Goal: Task Accomplishment & Management: Manage account settings

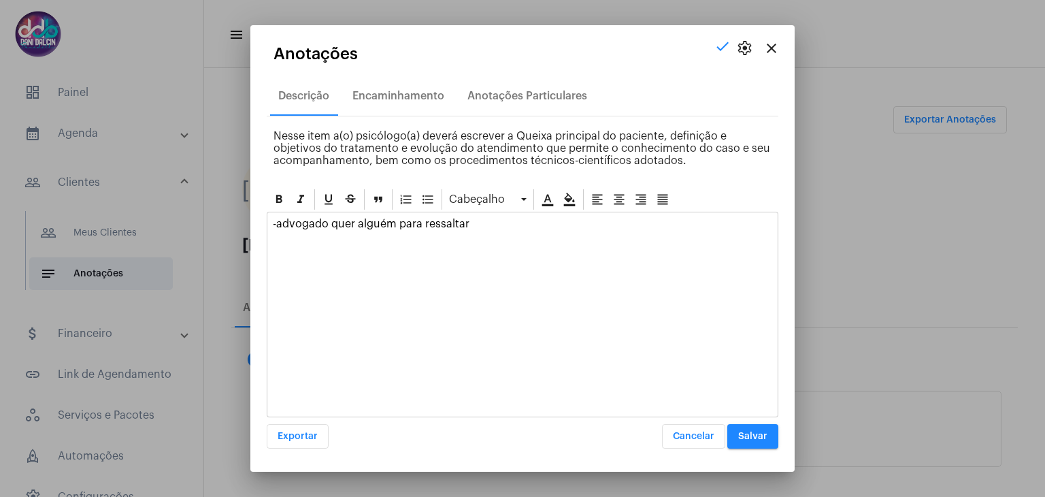
scroll to position [14, 0]
click at [772, 50] on mat-icon "close" at bounding box center [771, 48] width 16 height 16
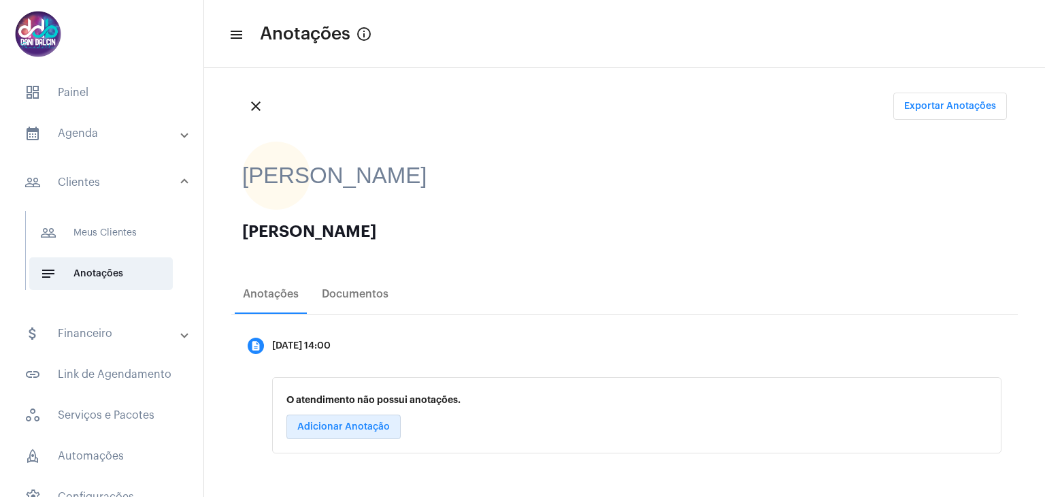
click at [132, 139] on mat-panel-title "calendar_month_outlined Agenda" at bounding box center [102, 133] width 157 height 16
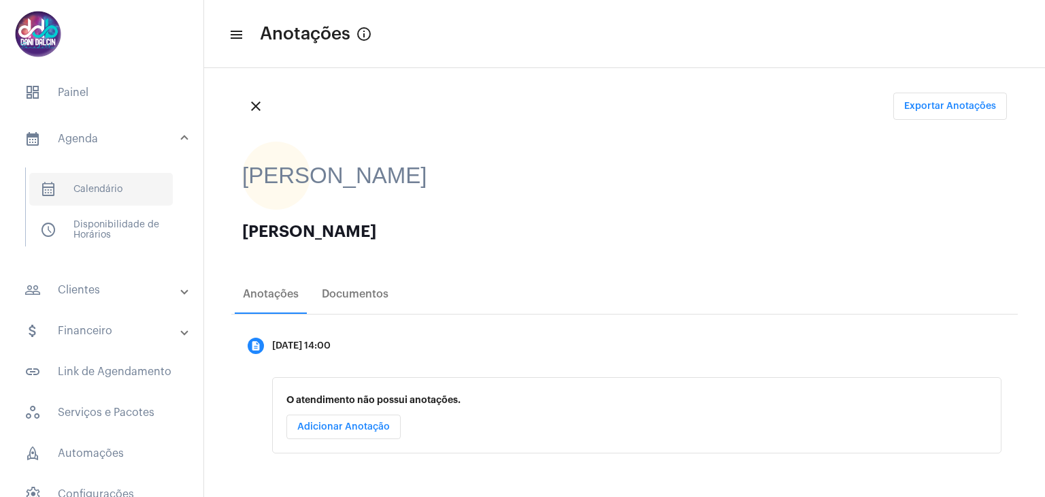
click at [110, 190] on span "calendar_month_outlined Calendário" at bounding box center [101, 189] width 144 height 33
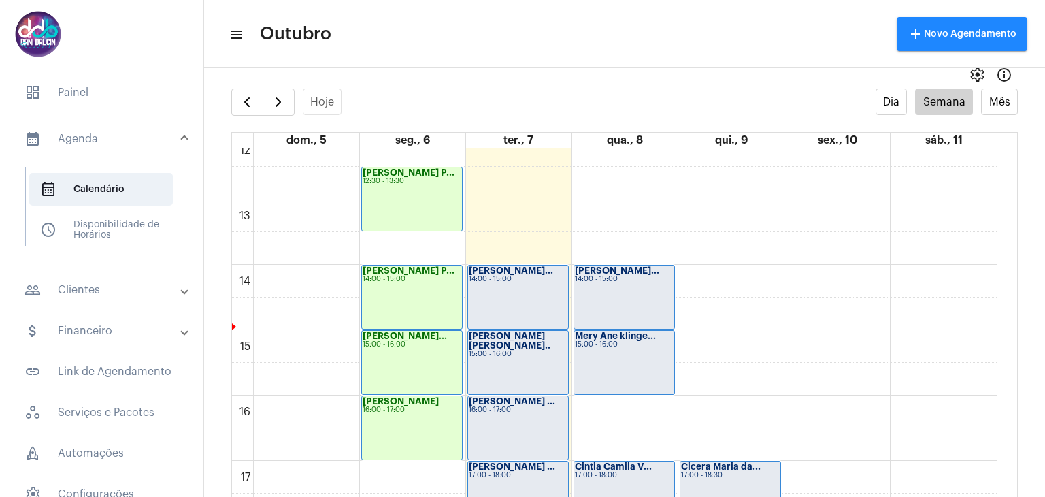
scroll to position [800, 0]
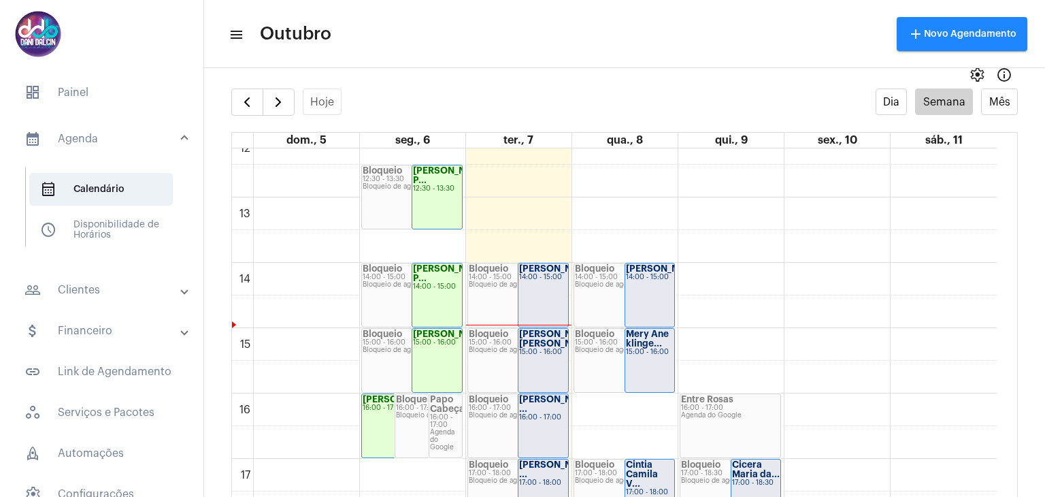
click at [546, 281] on div "14:00 - 15:00" at bounding box center [543, 276] width 48 height 7
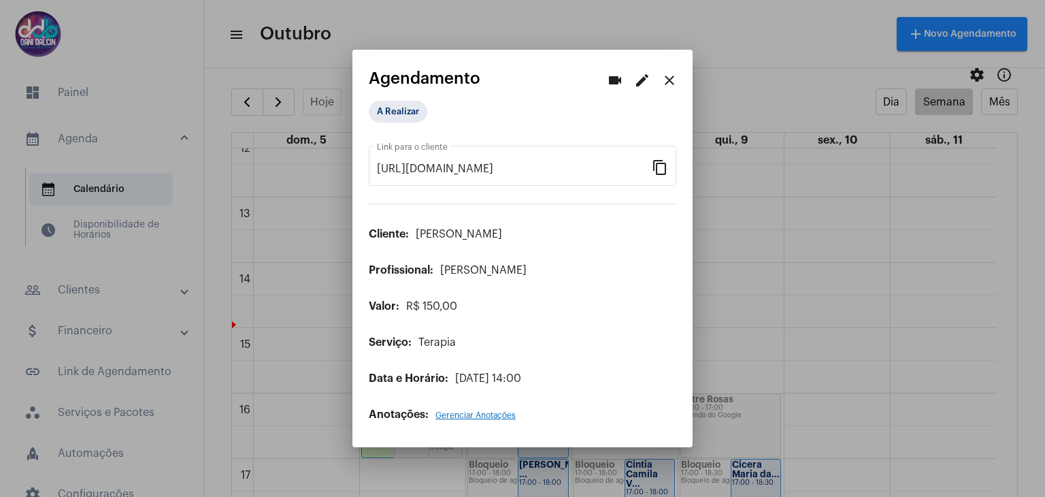
click at [641, 78] on mat-icon "edit" at bounding box center [642, 80] width 16 height 16
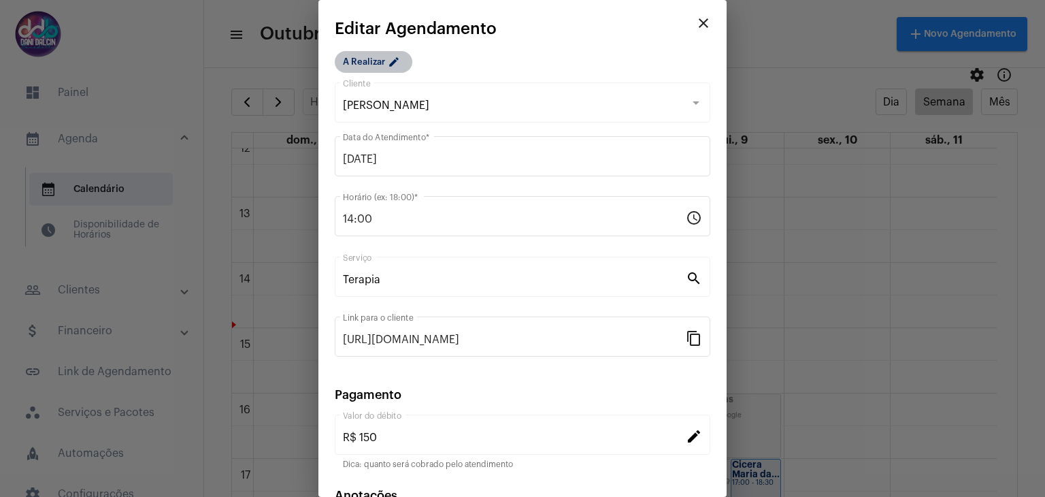
click at [344, 56] on mat-chip "A Realizar edit" at bounding box center [374, 62] width 78 height 22
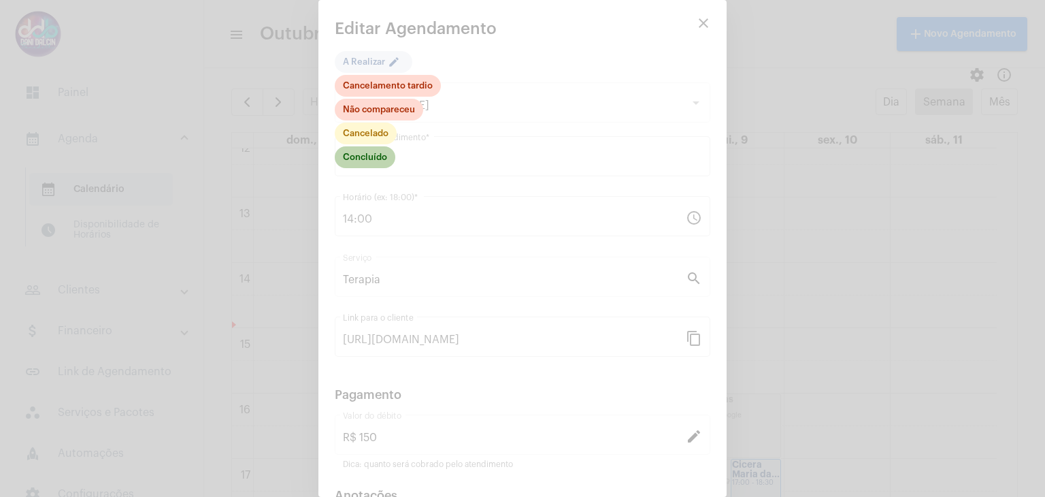
click at [356, 157] on mat-chip "Concluído" at bounding box center [365, 157] width 61 height 22
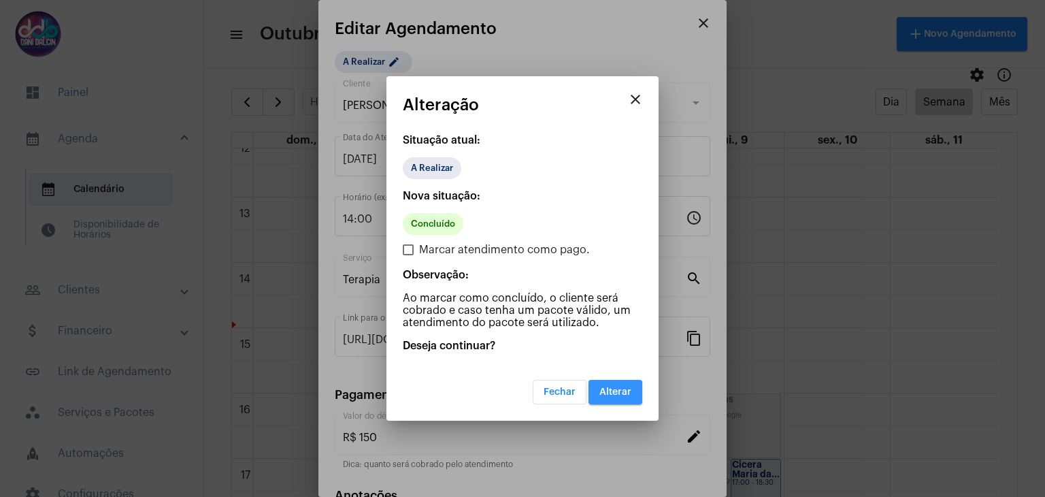
click at [603, 390] on span "Alterar" at bounding box center [615, 392] width 32 height 10
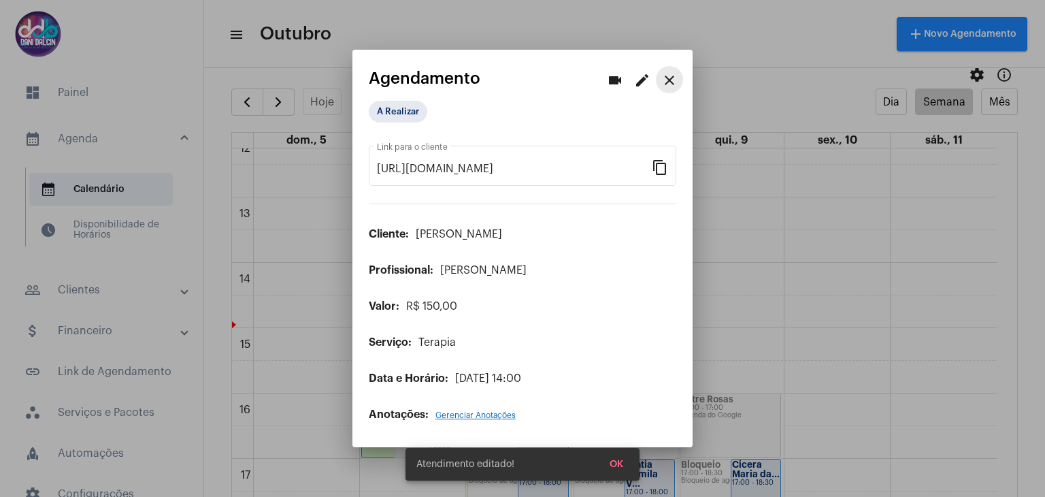
click at [675, 82] on mat-icon "close" at bounding box center [669, 80] width 16 height 16
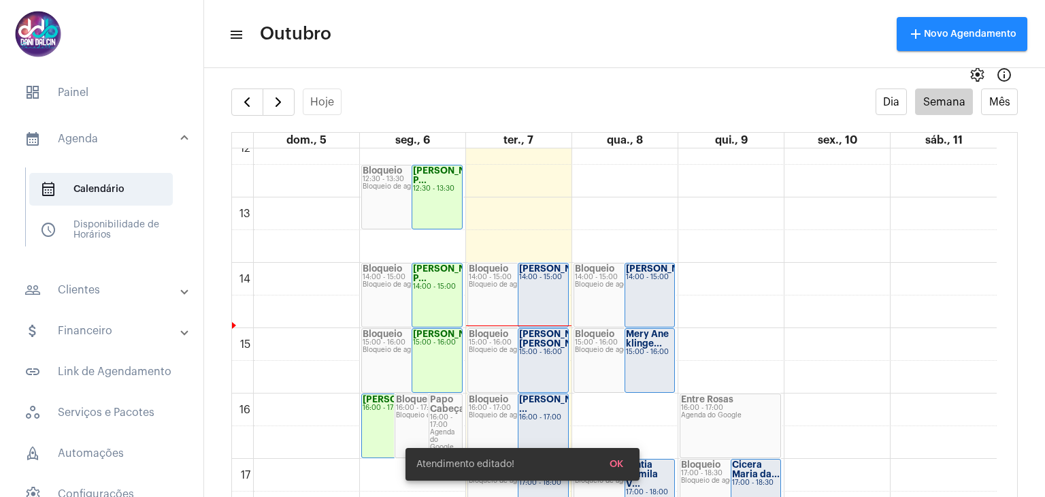
click at [546, 271] on strong "[PERSON_NAME]..." at bounding box center [561, 268] width 84 height 9
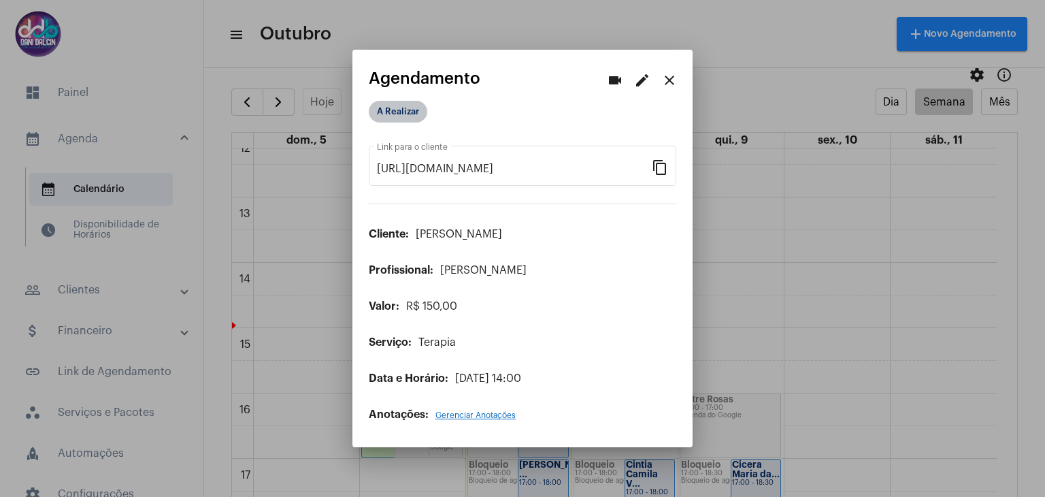
click at [403, 116] on mat-chip "A Realizar" at bounding box center [398, 112] width 58 height 22
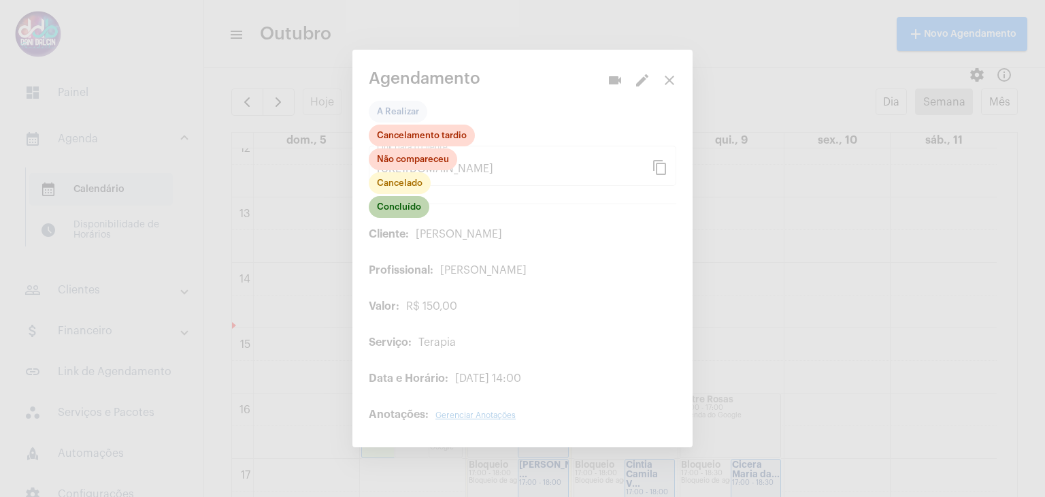
click at [400, 205] on mat-chip "Concluído" at bounding box center [399, 207] width 61 height 22
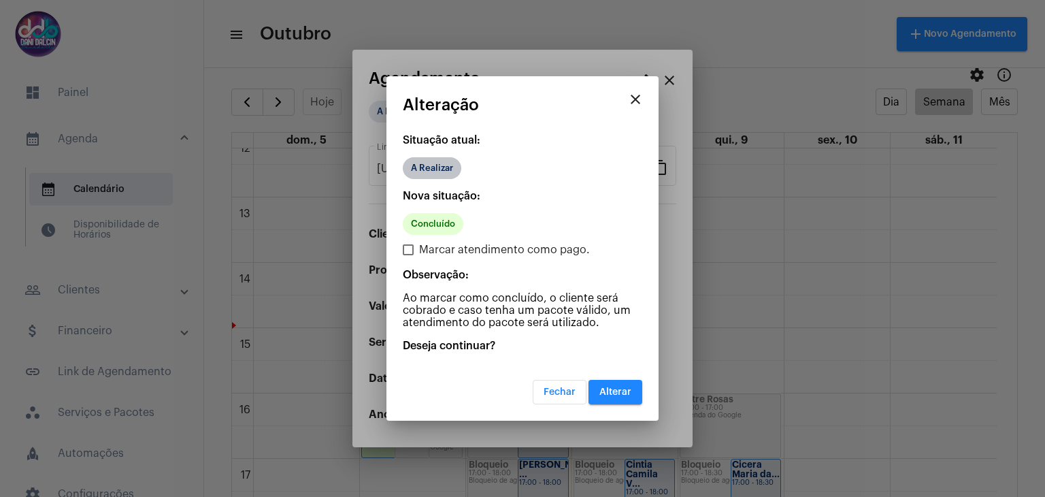
click at [424, 163] on mat-chip "A Realizar" at bounding box center [432, 168] width 58 height 22
click at [618, 389] on span "Alterar" at bounding box center [615, 392] width 32 height 10
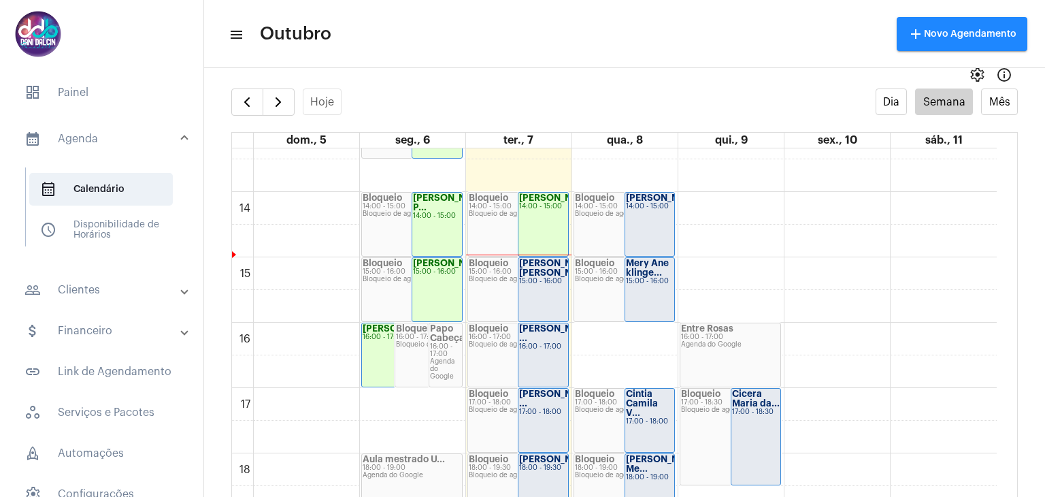
scroll to position [936, 0]
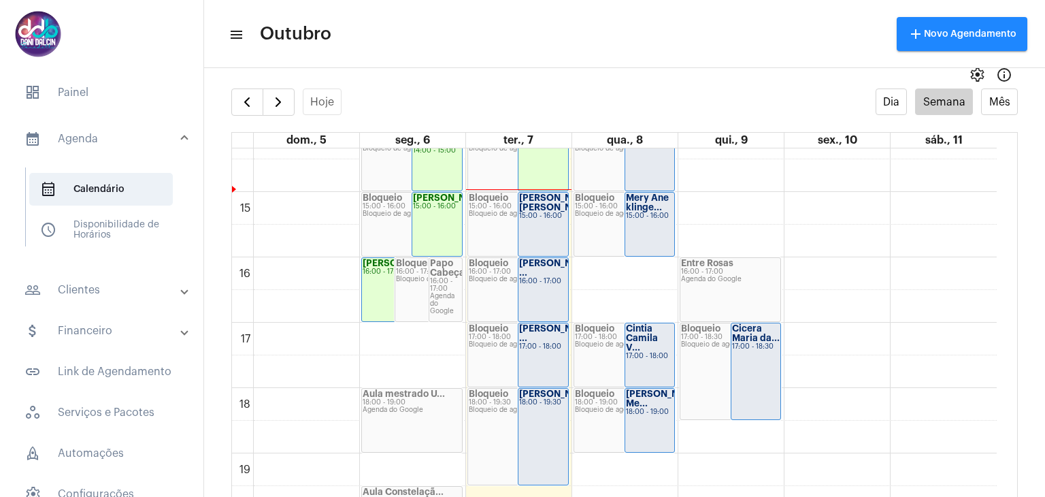
click at [548, 289] on div "Rafael Adriano ... 16:00 - 17:00" at bounding box center [543, 289] width 50 height 63
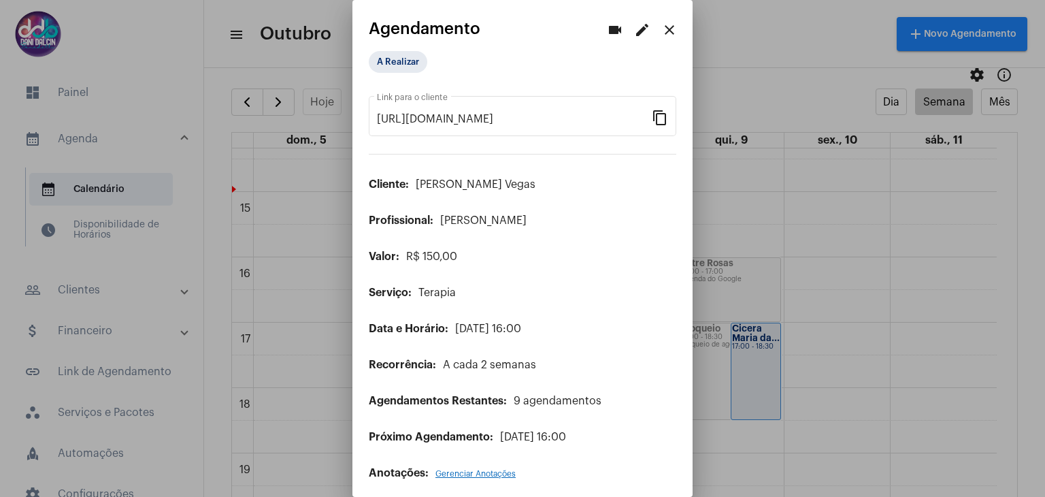
click at [634, 31] on mat-icon "edit" at bounding box center [642, 30] width 16 height 16
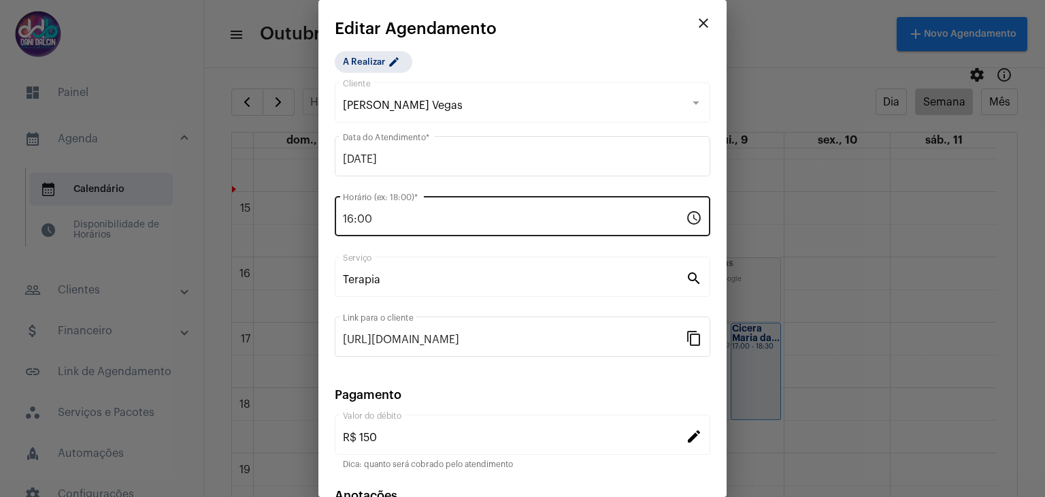
click at [435, 212] on div "16:00 Horário (ex: 18:00) *" at bounding box center [514, 214] width 343 height 43
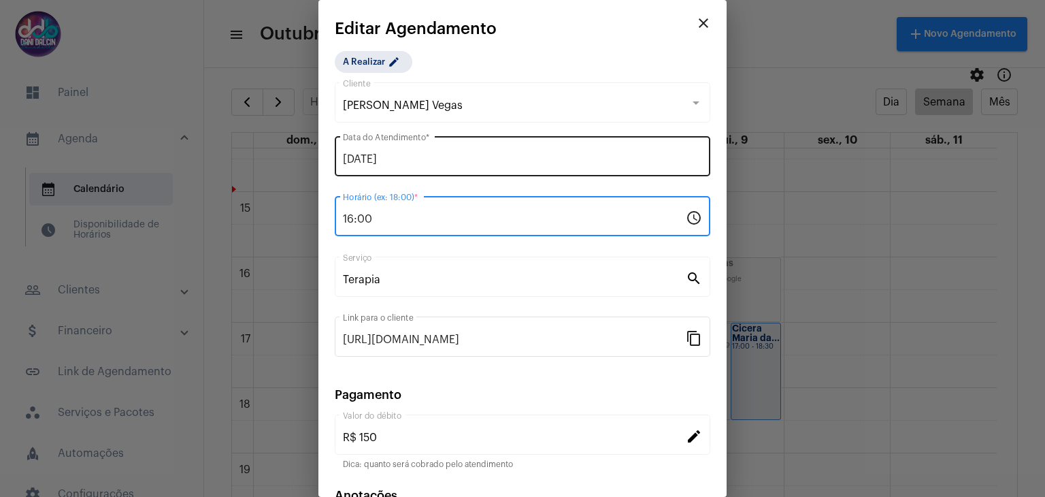
click at [427, 162] on input "07/10/2025" at bounding box center [522, 159] width 359 height 12
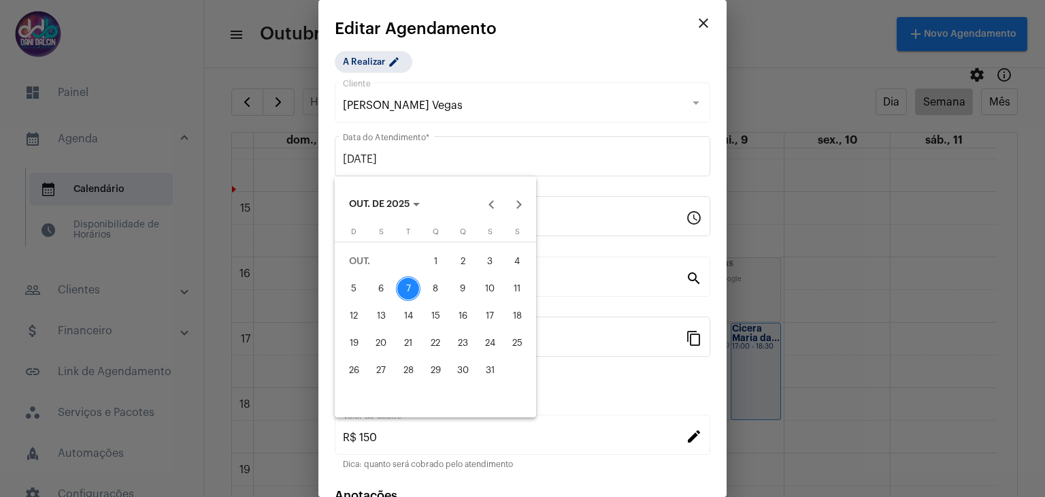
click at [434, 303] on div "15" at bounding box center [435, 315] width 24 height 24
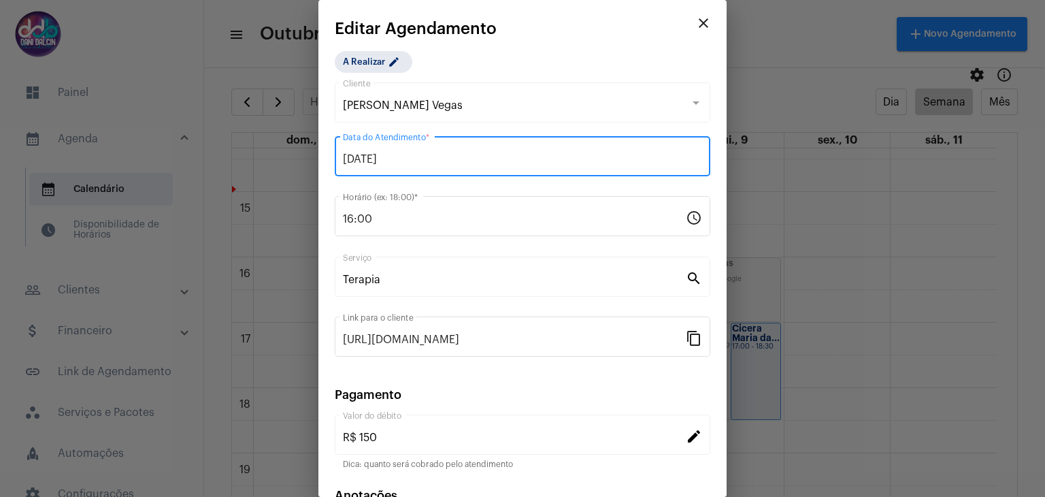
click at [427, 159] on input "15/10/2025" at bounding box center [522, 159] width 359 height 12
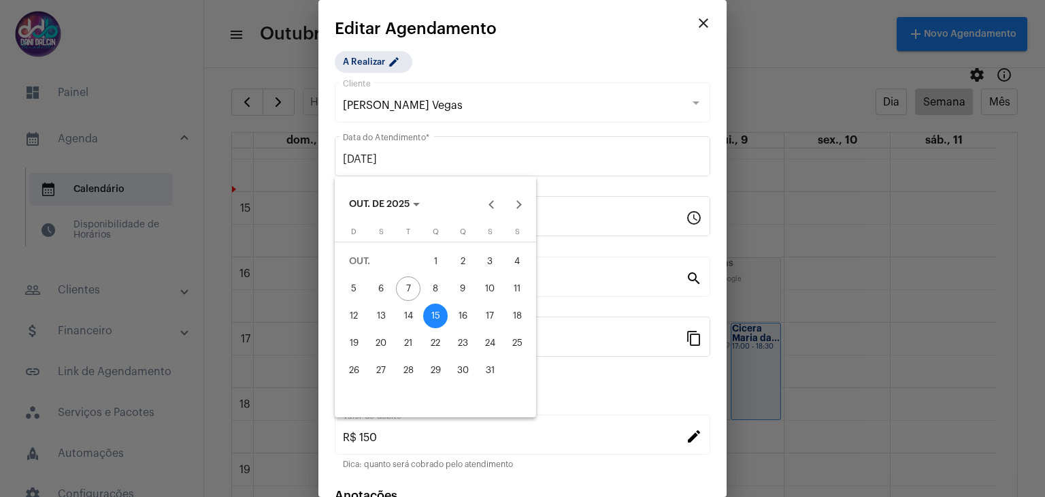
click at [441, 285] on div "8" at bounding box center [435, 288] width 24 height 24
type input "08/10/2025"
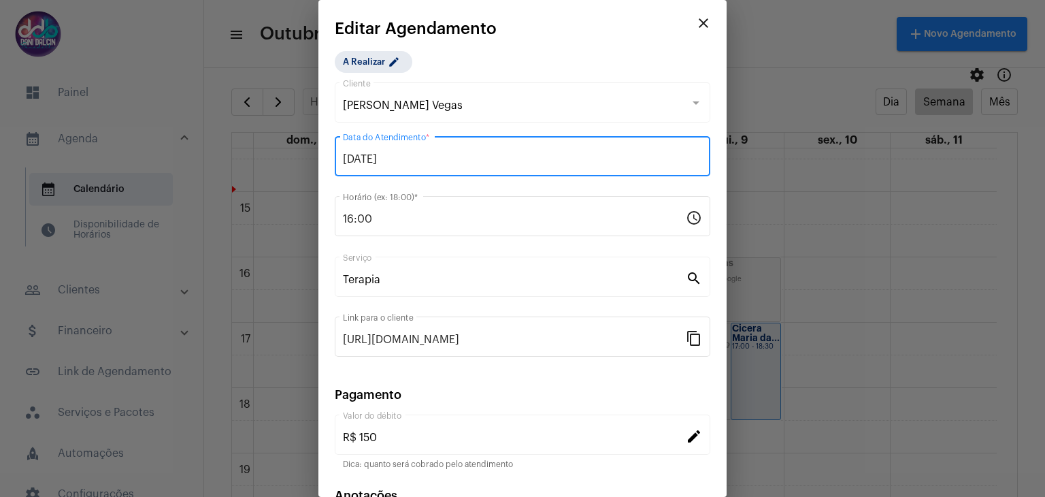
scroll to position [87, 0]
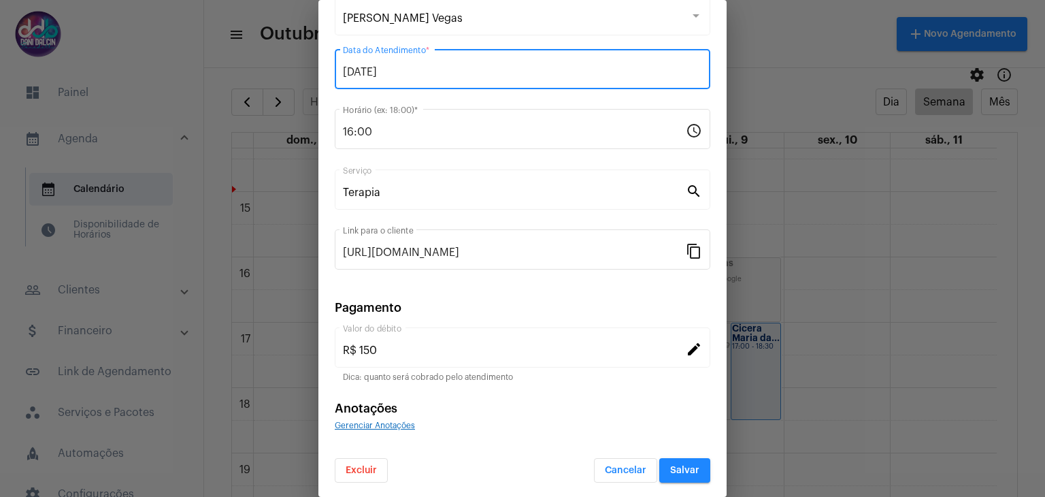
click at [681, 465] on span "Salvar" at bounding box center [684, 470] width 29 height 10
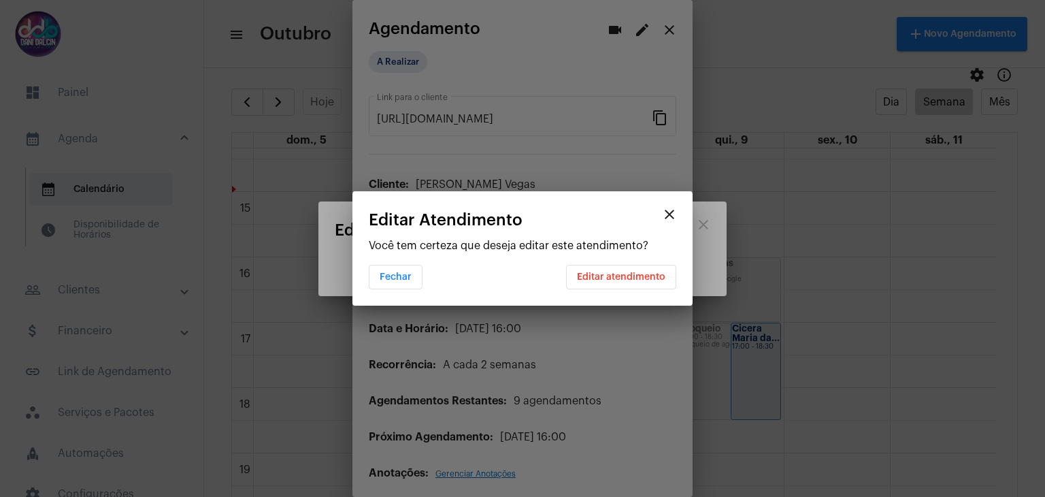
scroll to position [0, 0]
click at [629, 266] on button "Editar atendimento" at bounding box center [621, 277] width 110 height 24
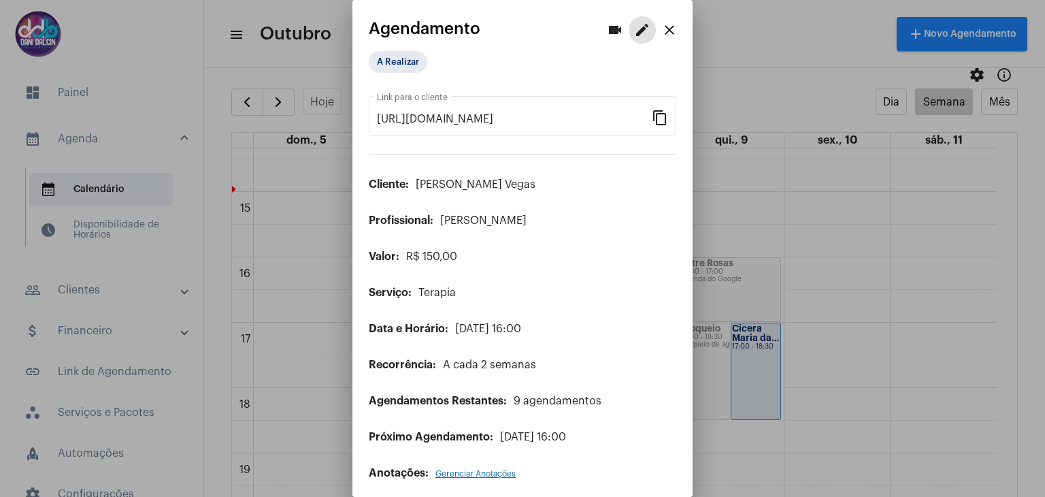
click at [661, 27] on mat-icon "close" at bounding box center [669, 30] width 16 height 16
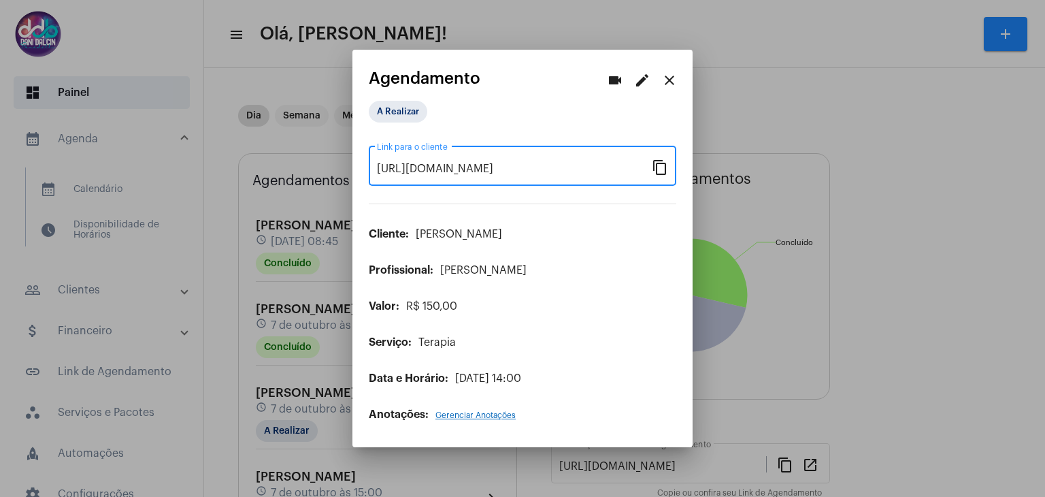
scroll to position [136, 0]
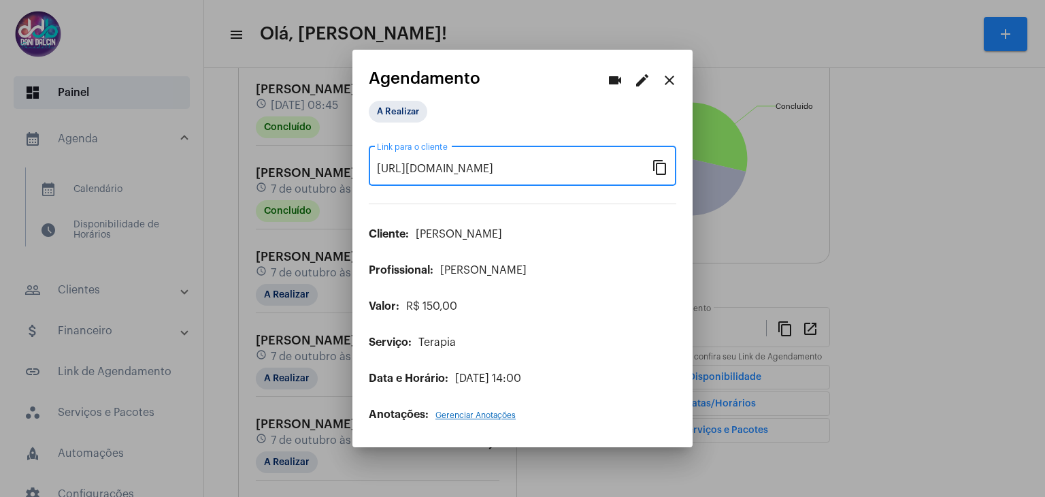
click at [679, 80] on button "close" at bounding box center [669, 79] width 27 height 27
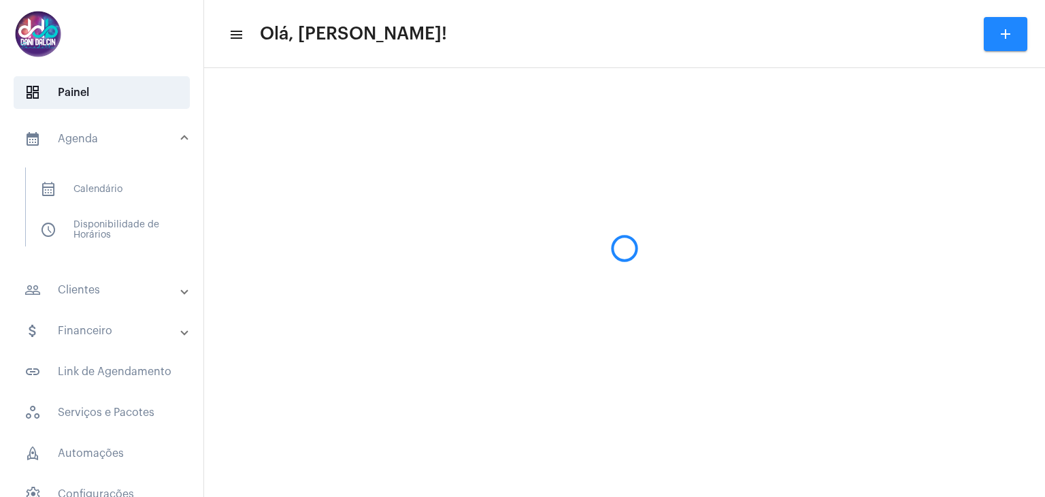
click at [101, 149] on mat-expansion-panel-header "calendar_month_outlined Agenda" at bounding box center [105, 139] width 195 height 44
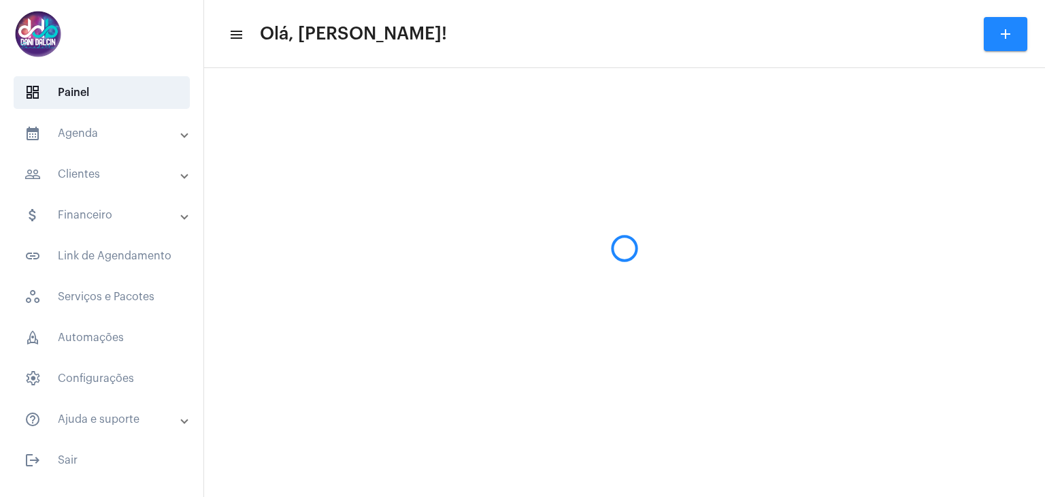
click at [103, 169] on mat-panel-title "people_outline Clientes" at bounding box center [102, 174] width 157 height 16
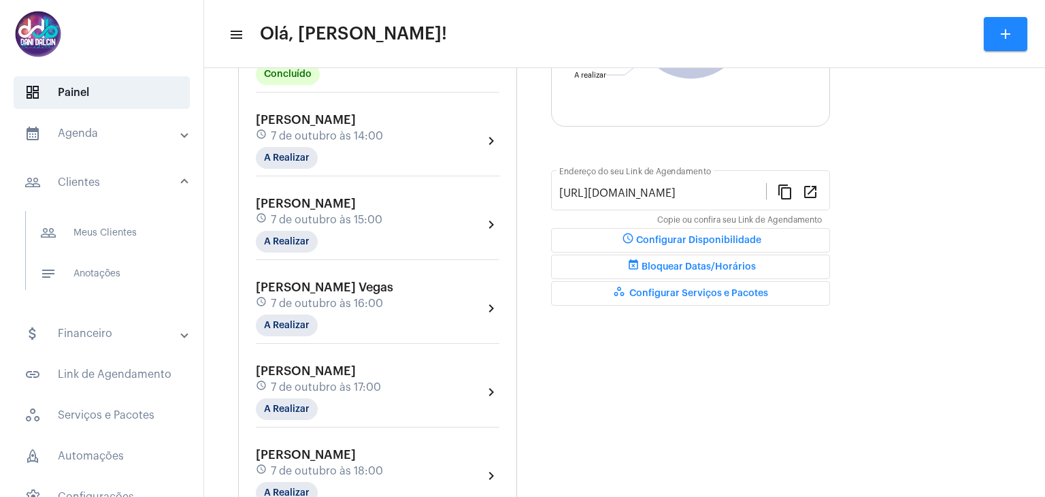
scroll to position [333, 0]
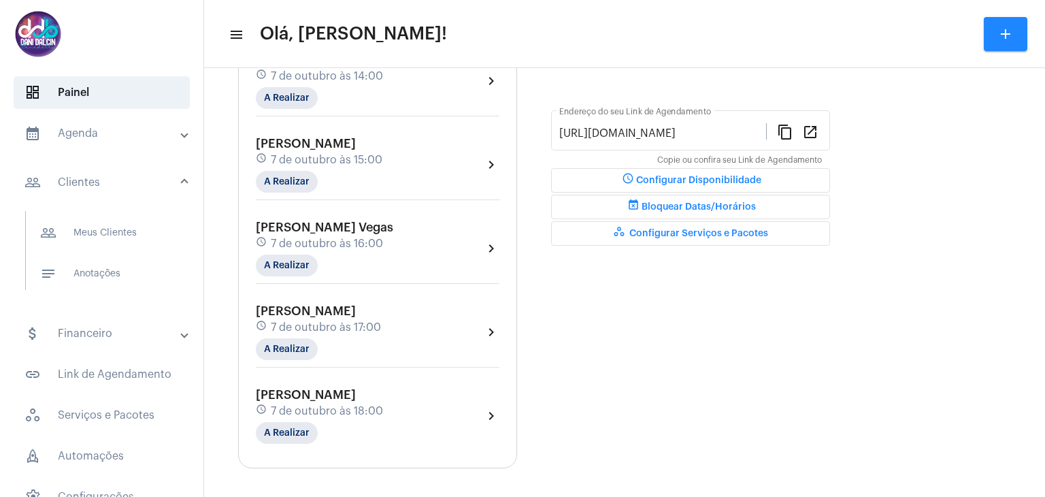
click at [101, 122] on mat-expansion-panel-header "calendar_month_outlined Agenda" at bounding box center [105, 133] width 195 height 33
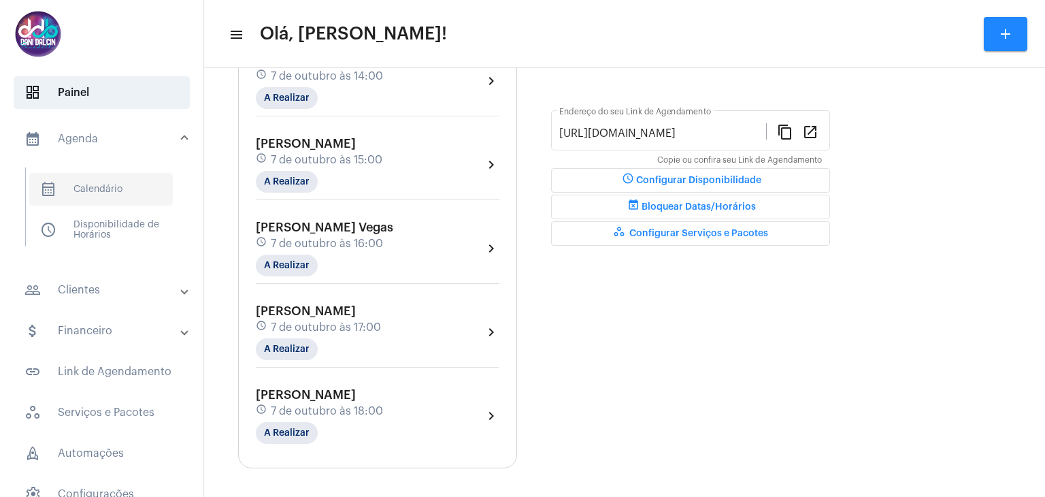
click at [103, 175] on span "calendar_month_outlined Calendário" at bounding box center [101, 189] width 144 height 33
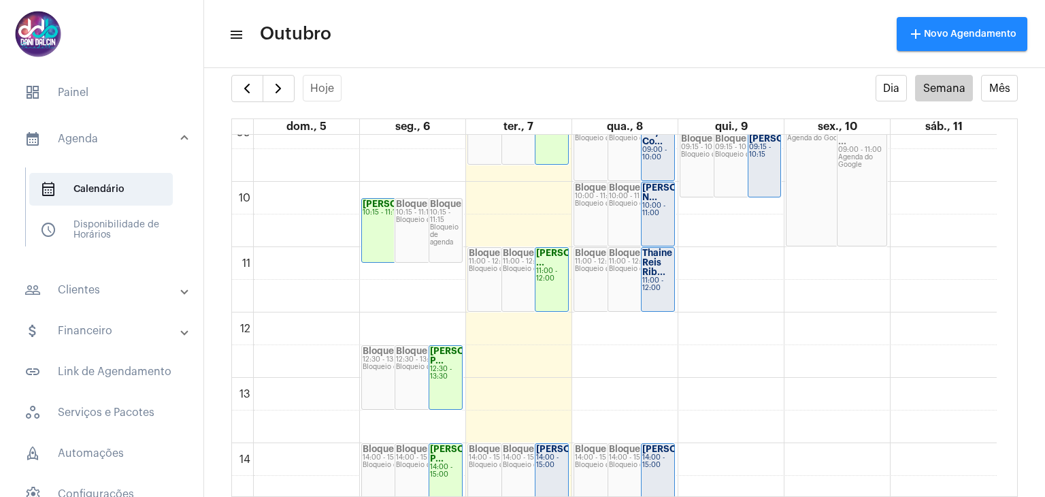
scroll to position [597, 0]
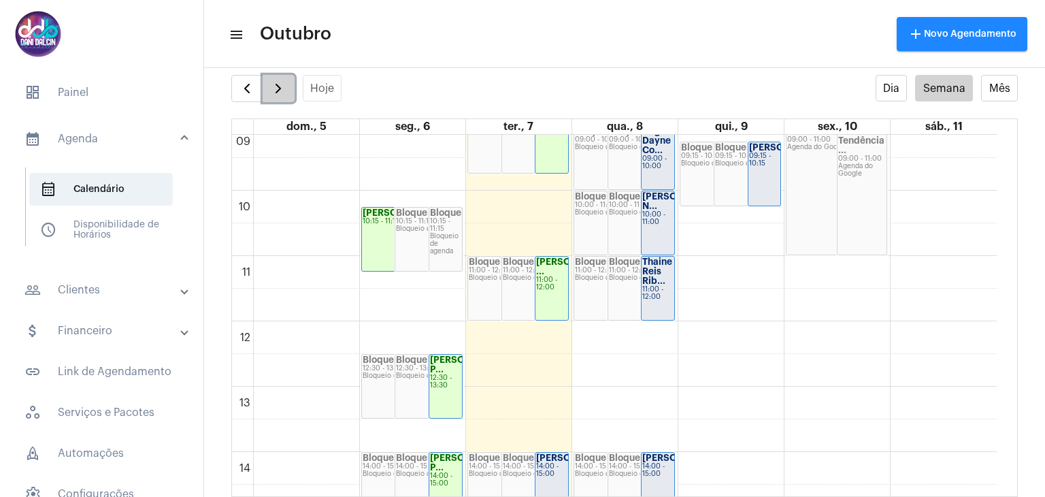
click at [270, 86] on span "button" at bounding box center [278, 88] width 16 height 16
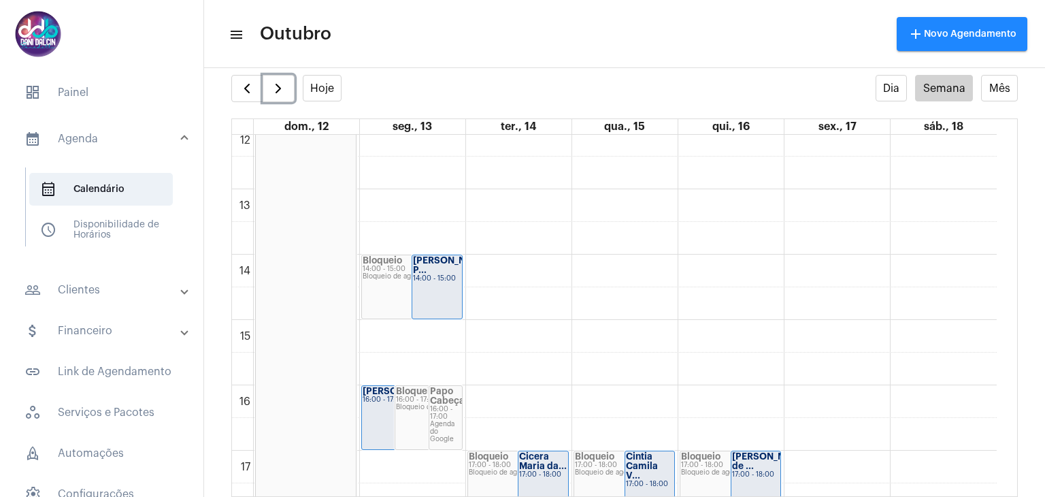
scroll to position [868, 0]
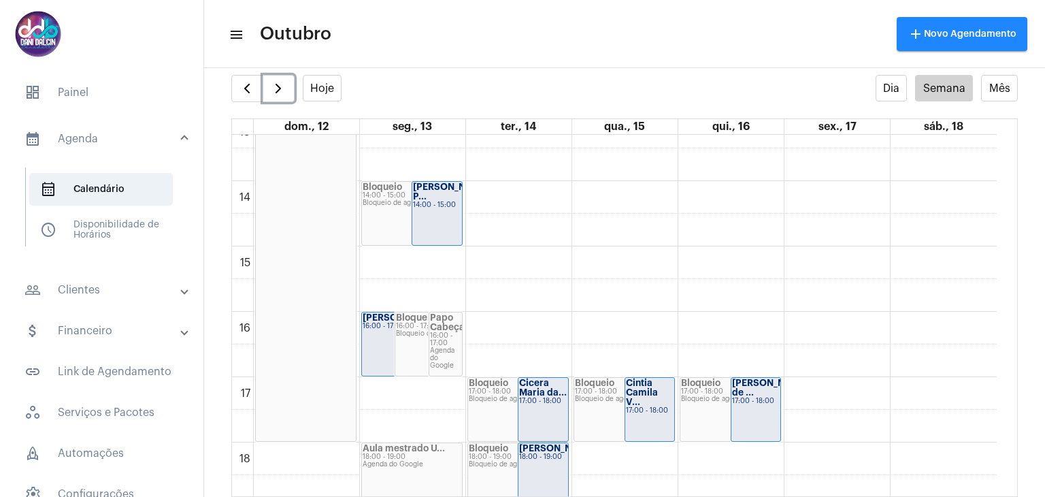
click at [518, 319] on div "00 01 02 03 04 05 06 07 08 09 10 11 12 13 14 15 16 17 18 19 20 21 22 23 Feriado…" at bounding box center [614, 50] width 765 height 1567
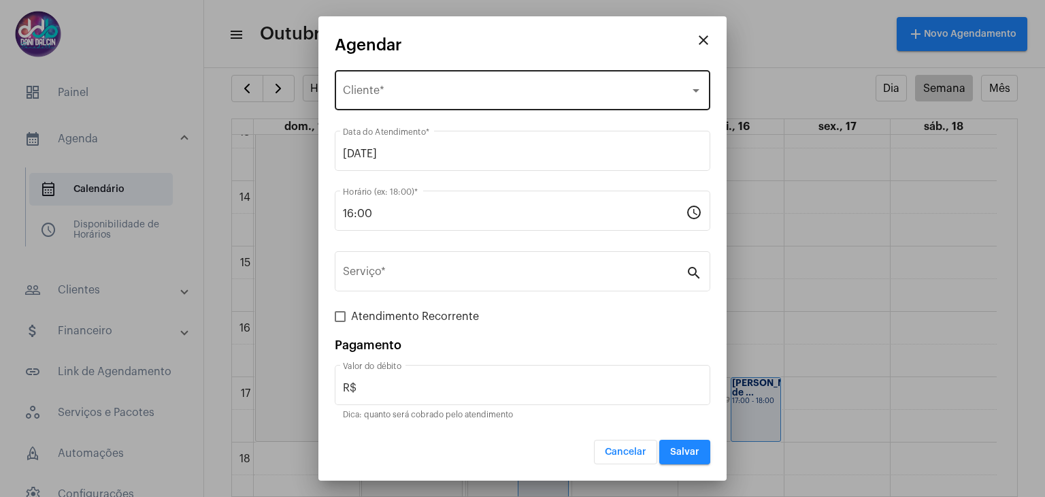
click at [438, 83] on div "Selecione o Cliente Cliente *" at bounding box center [522, 88] width 359 height 43
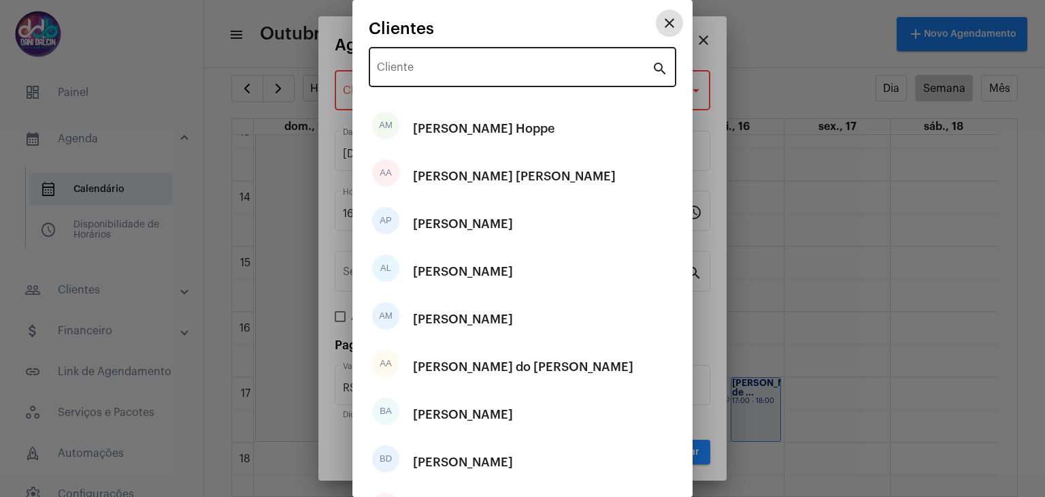
click at [439, 71] on input "Cliente" at bounding box center [514, 70] width 275 height 12
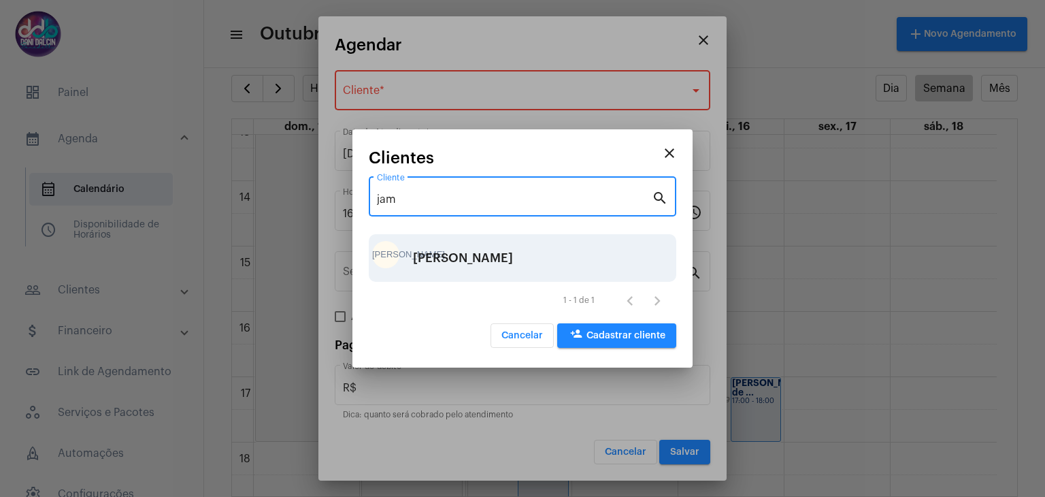
type input "jam"
click at [458, 253] on div "Jamiles Azevedo Said" at bounding box center [463, 257] width 100 height 41
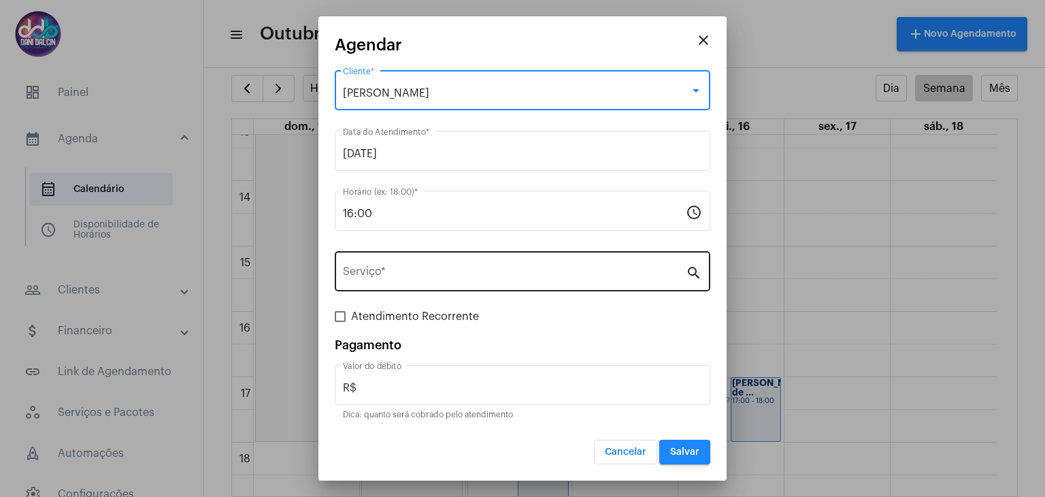
click at [382, 267] on div "Serviço *" at bounding box center [514, 269] width 343 height 43
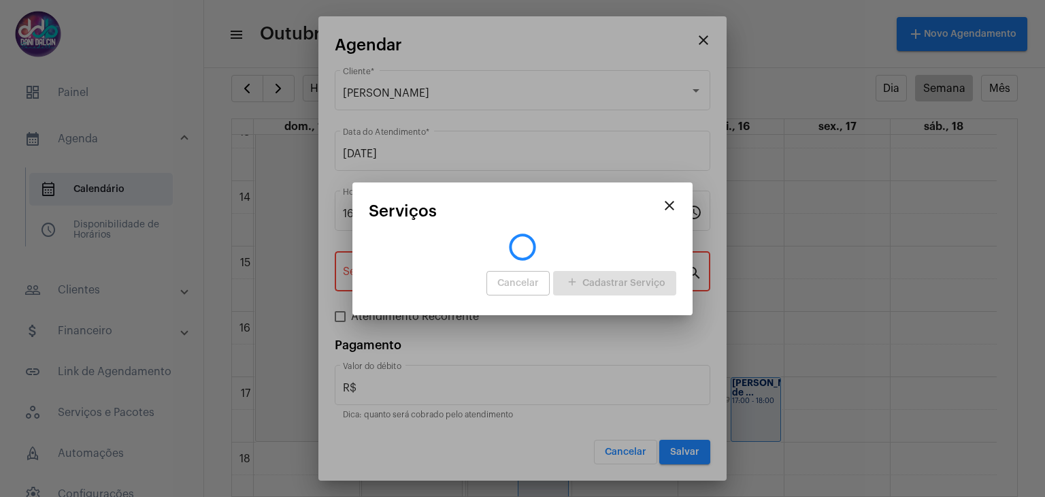
click at [382, 267] on mat-dialog-container "close Serviços Cancelar add Cadastrar Serviço" at bounding box center [522, 248] width 340 height 133
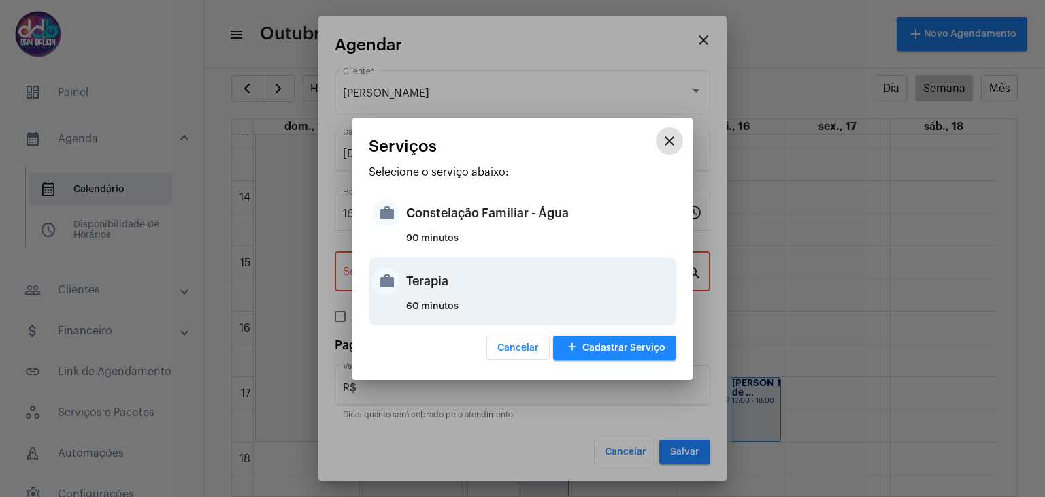
click at [451, 292] on div "Terapia" at bounding box center [539, 281] width 267 height 41
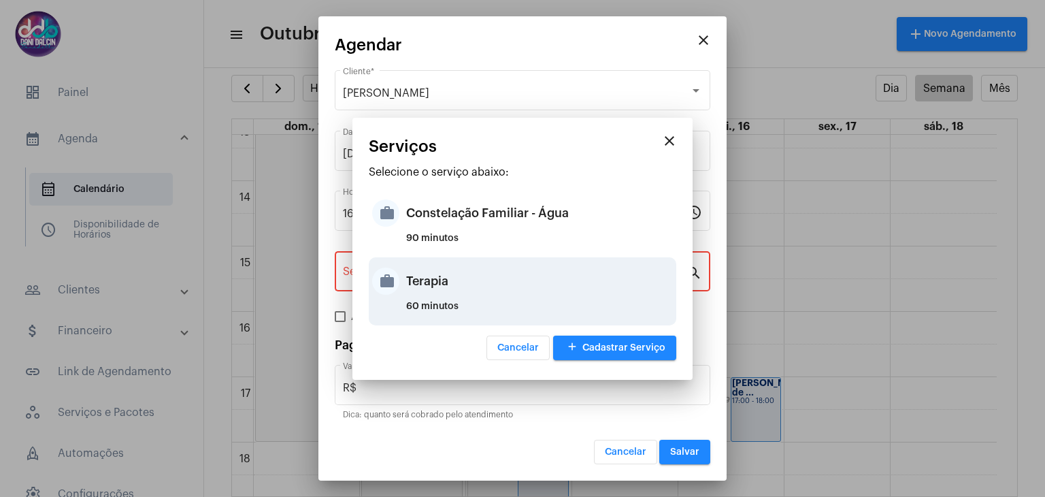
type input "Terapia"
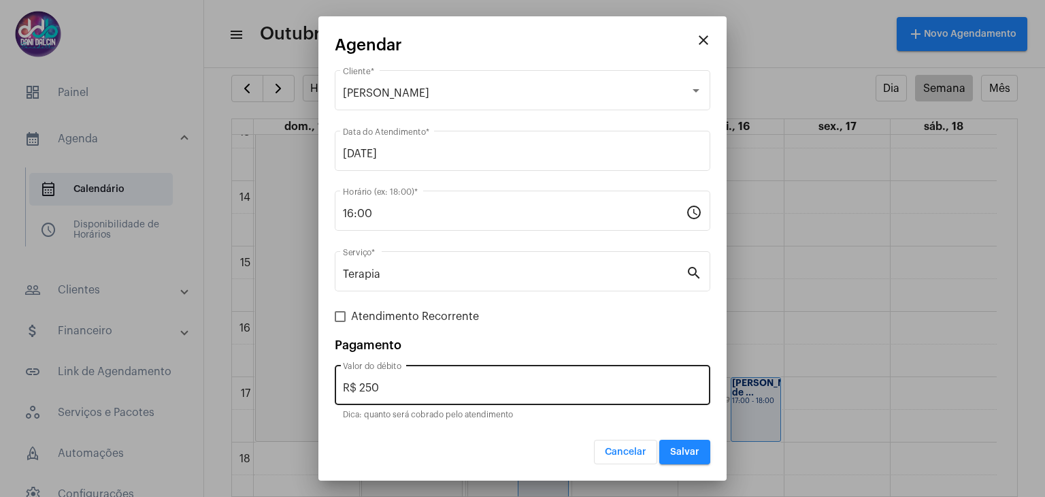
click at [432, 394] on div "R$ 250 Valor do débito" at bounding box center [522, 383] width 359 height 43
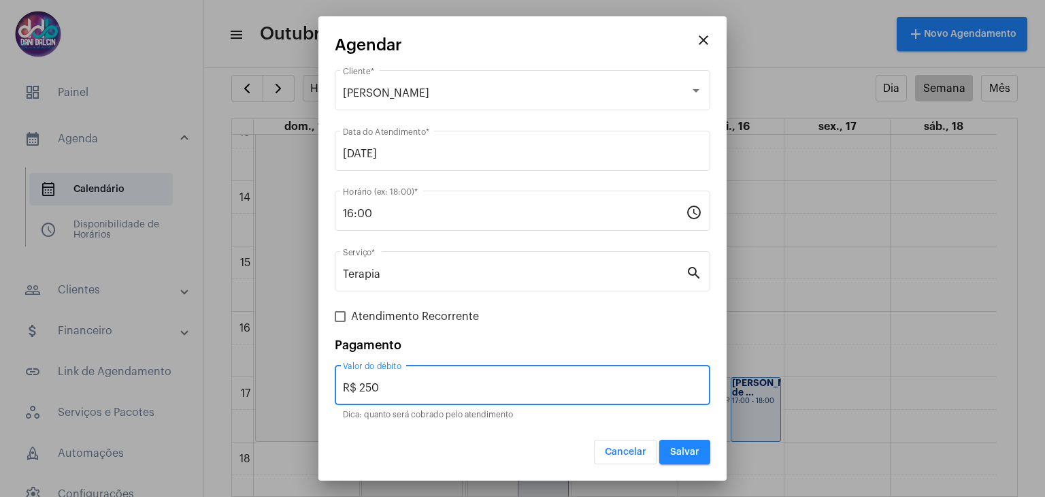
click at [431, 390] on input "R$ 250" at bounding box center [522, 388] width 359 height 12
type input "R$ 150"
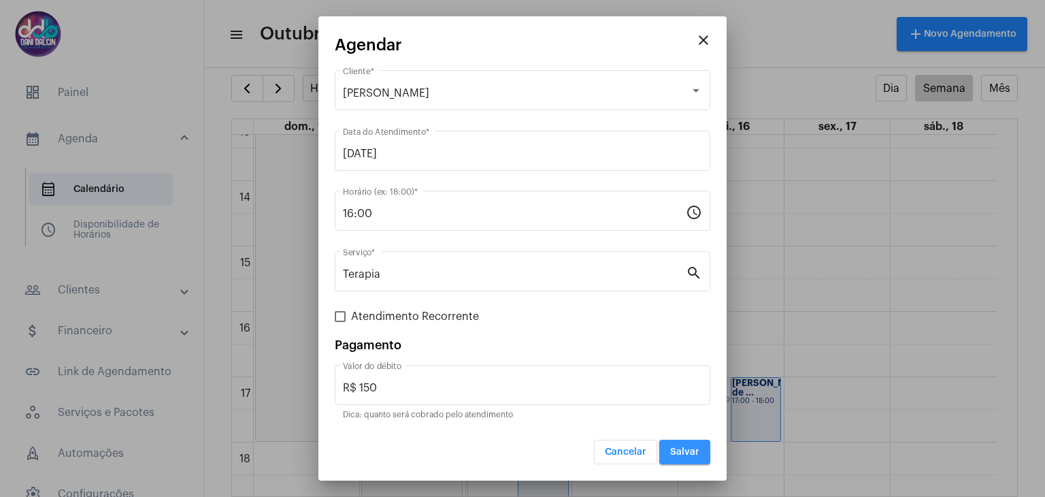
click at [667, 442] on button "Salvar" at bounding box center [684, 451] width 51 height 24
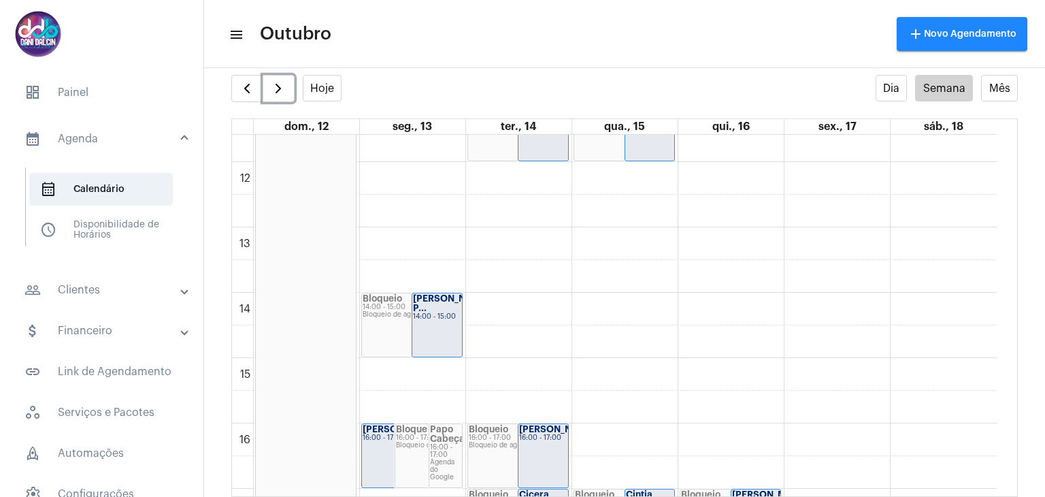
scroll to position [732, 0]
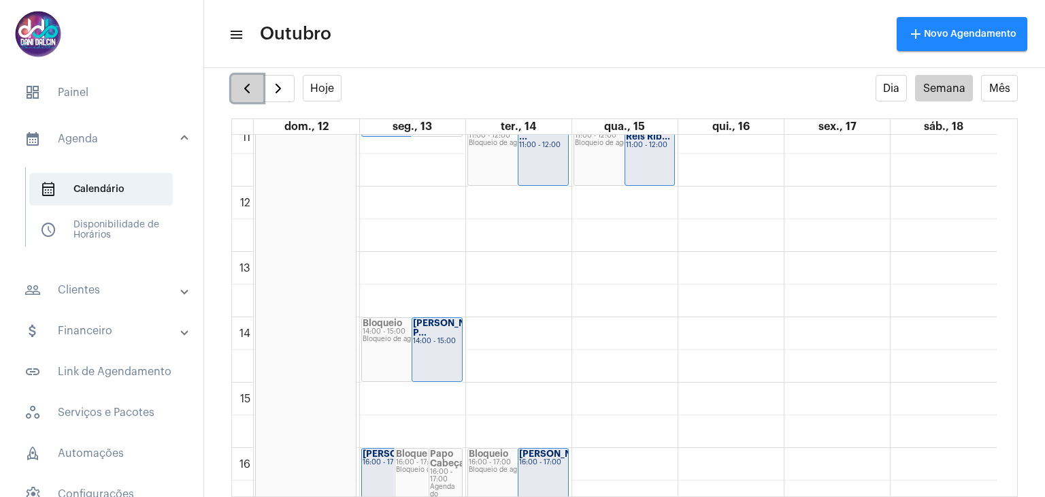
click at [252, 86] on span "button" at bounding box center [247, 88] width 16 height 16
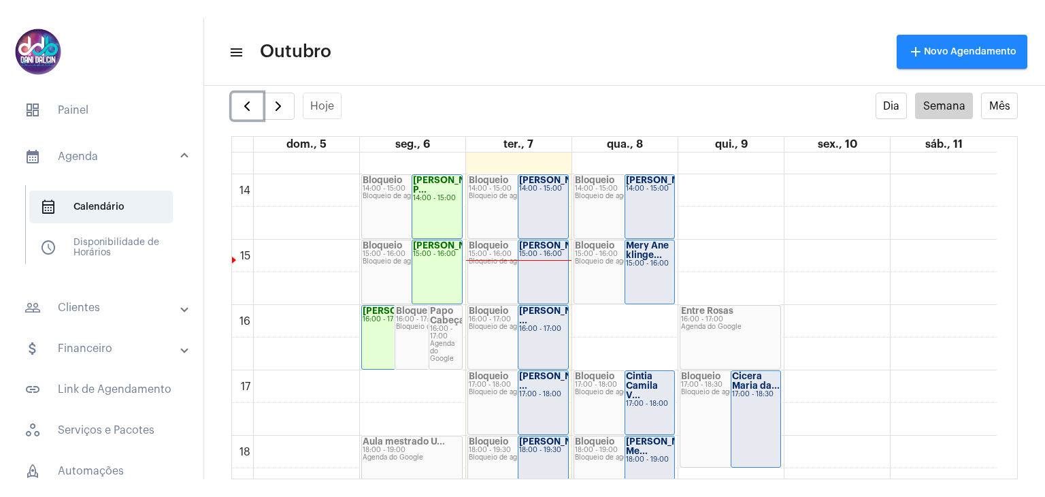
scroll to position [869, 0]
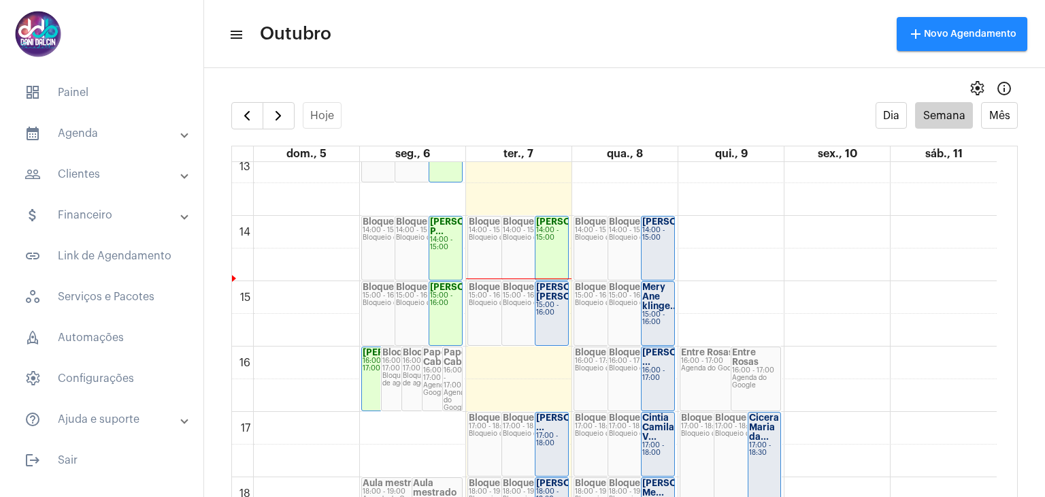
scroll to position [937, 0]
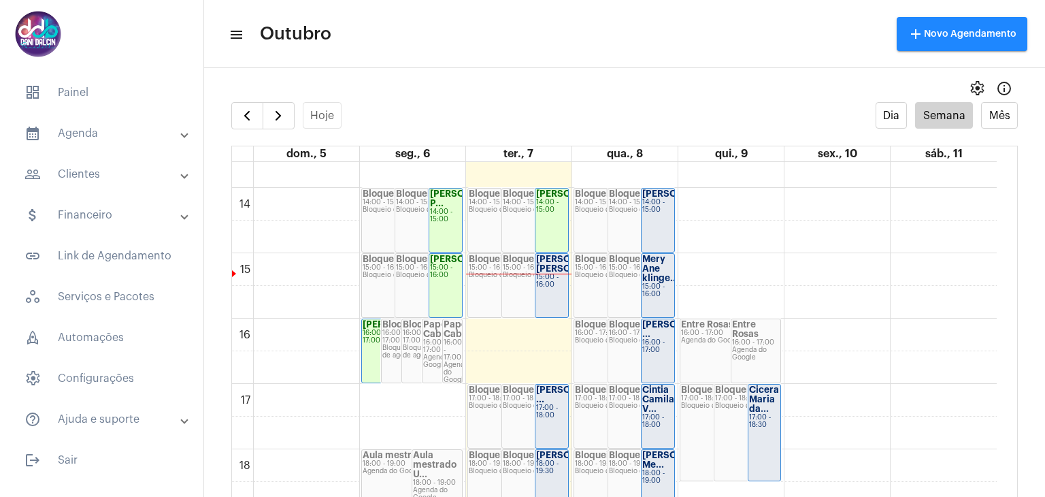
scroll to position [937, 0]
